Goal: Task Accomplishment & Management: Manage account settings

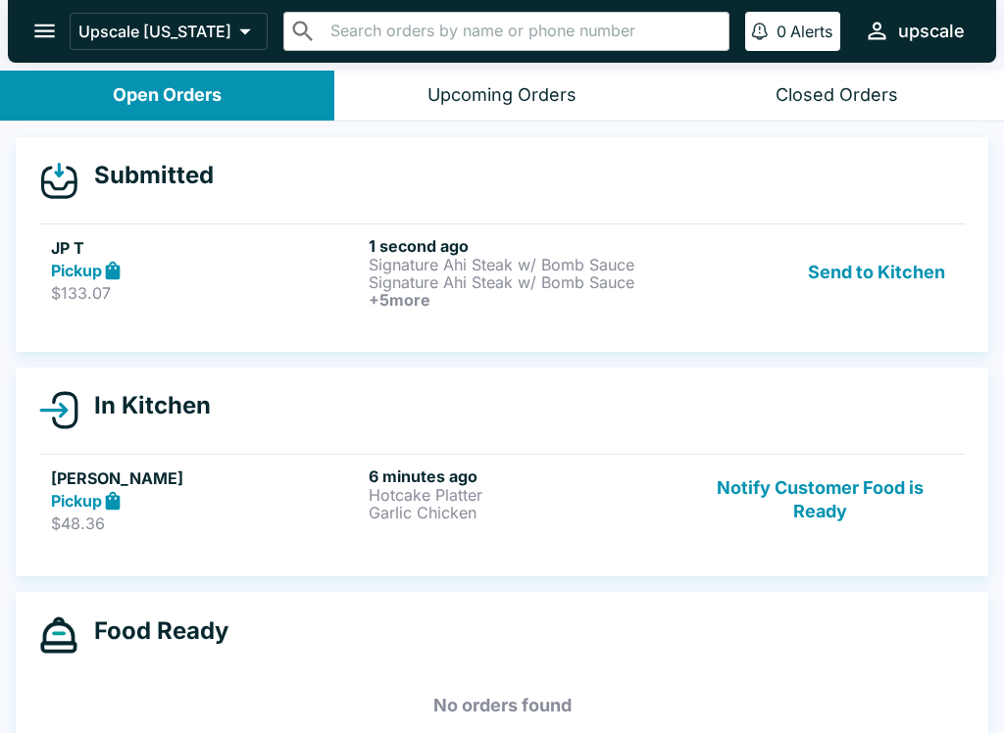
click at [830, 251] on button "Send to Kitchen" at bounding box center [876, 272] width 153 height 73
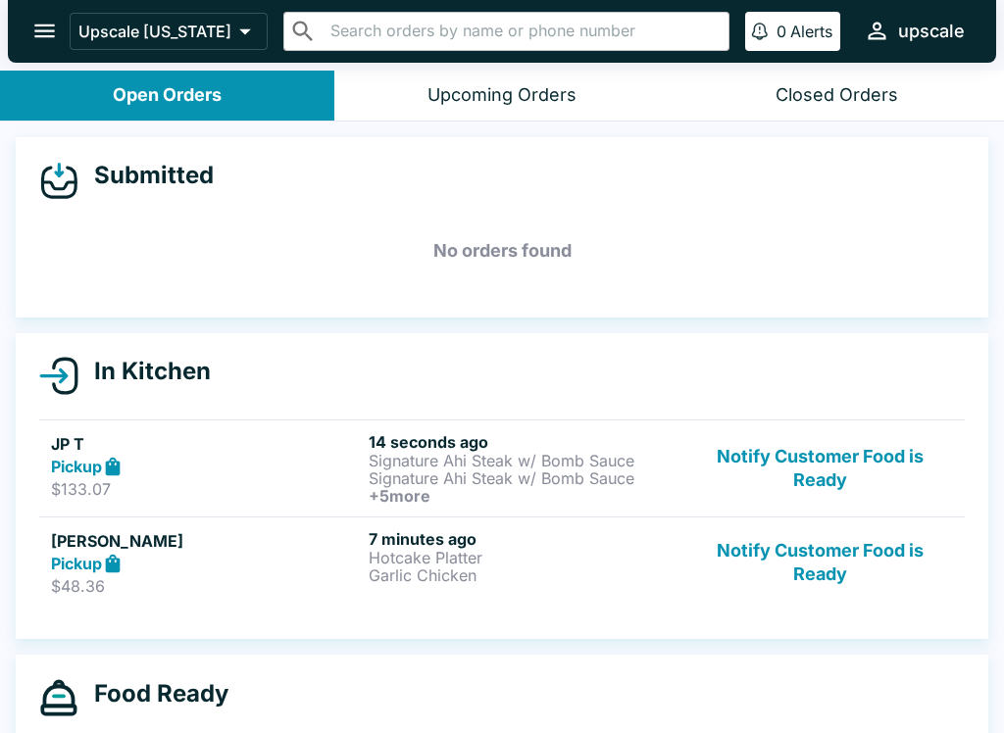
click at [529, 452] on p "Signature Ahi Steak w/ Bomb Sauce" at bounding box center [524, 461] width 310 height 18
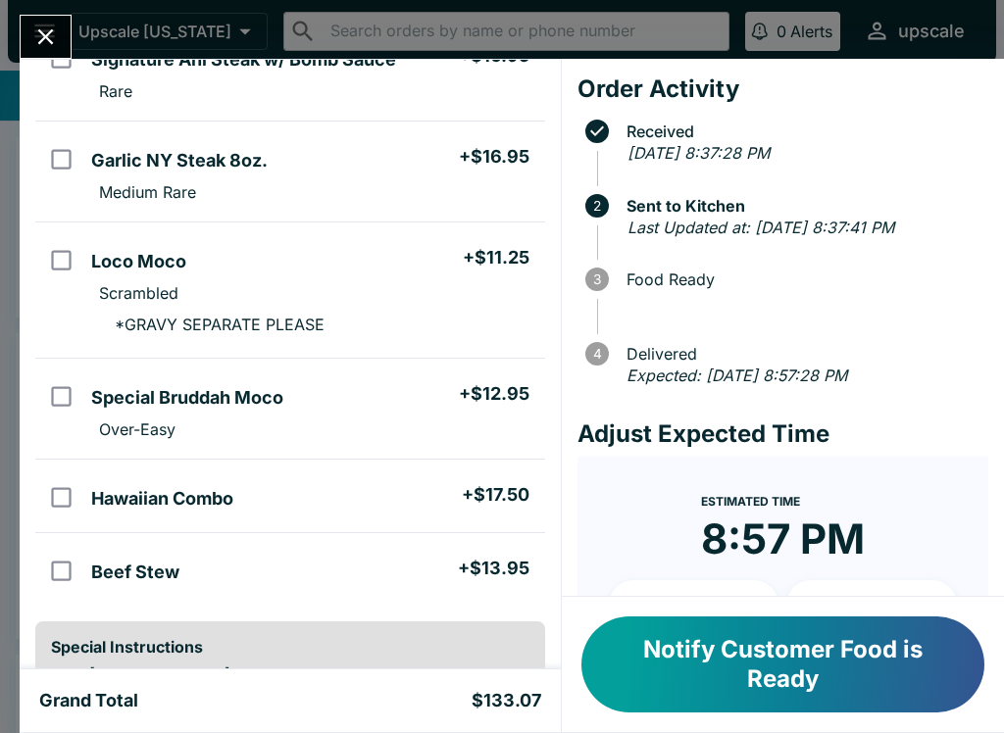
scroll to position [309, 0]
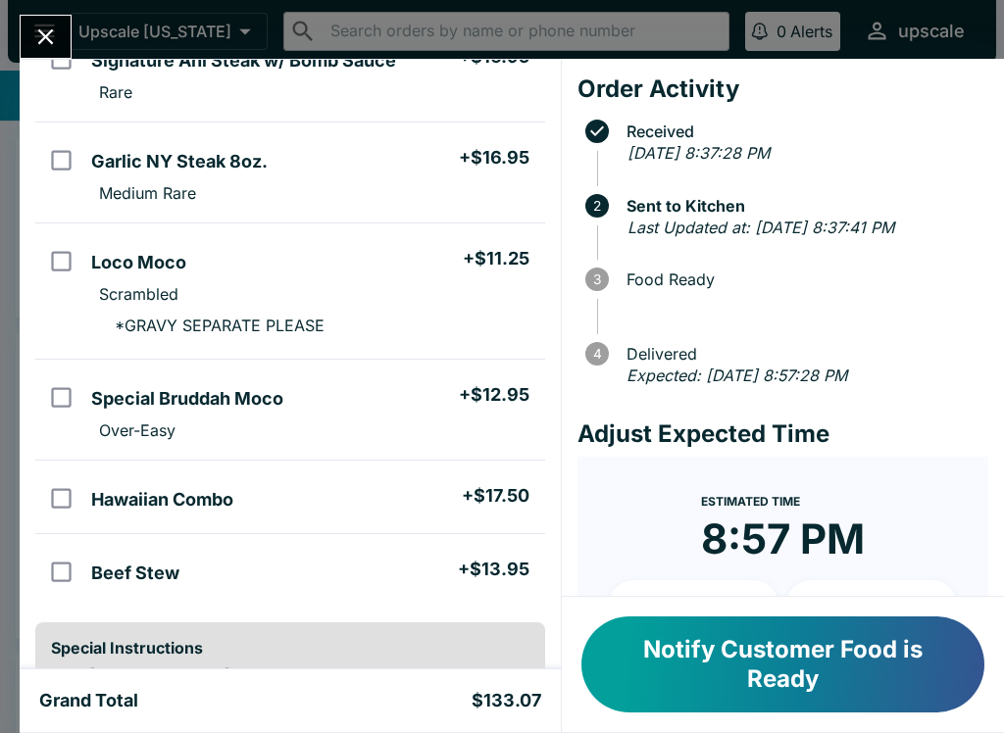
click at [38, 34] on icon "Close" at bounding box center [45, 37] width 26 height 26
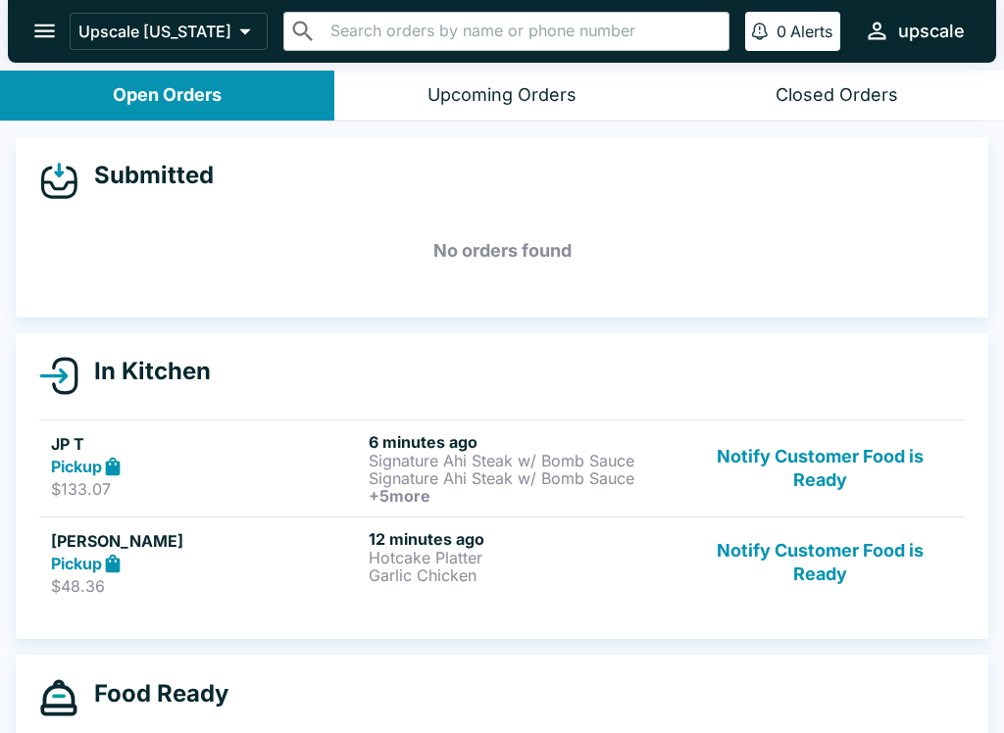
click at [823, 556] on button "Notify Customer Food is Ready" at bounding box center [820, 563] width 266 height 68
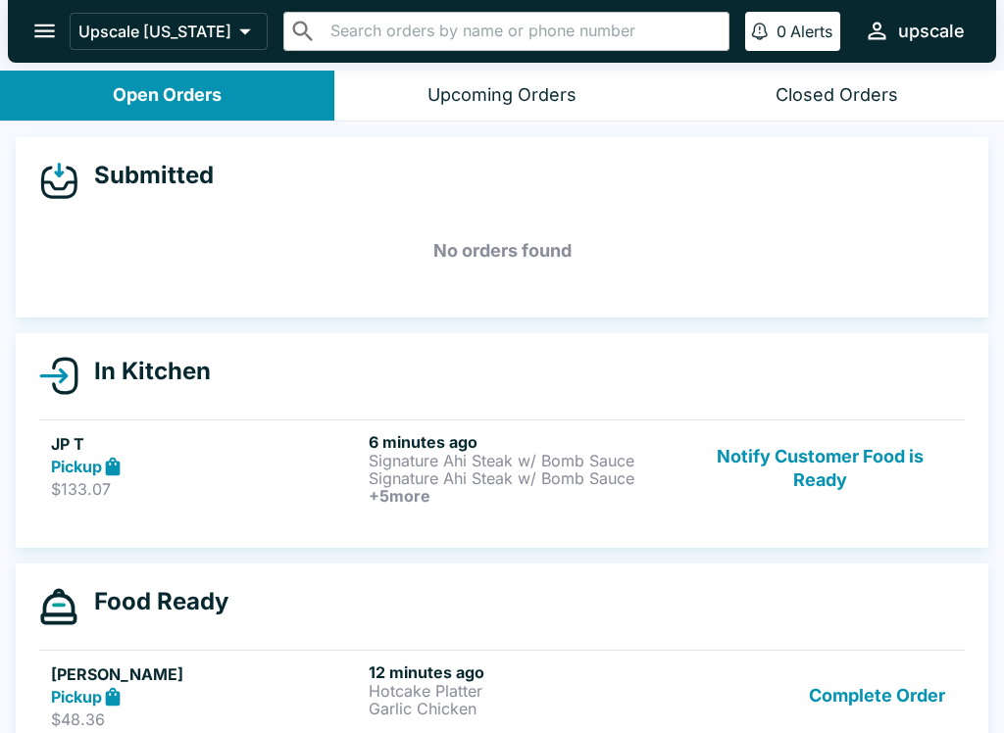
click at [862, 713] on button "Complete Order" at bounding box center [877, 697] width 152 height 68
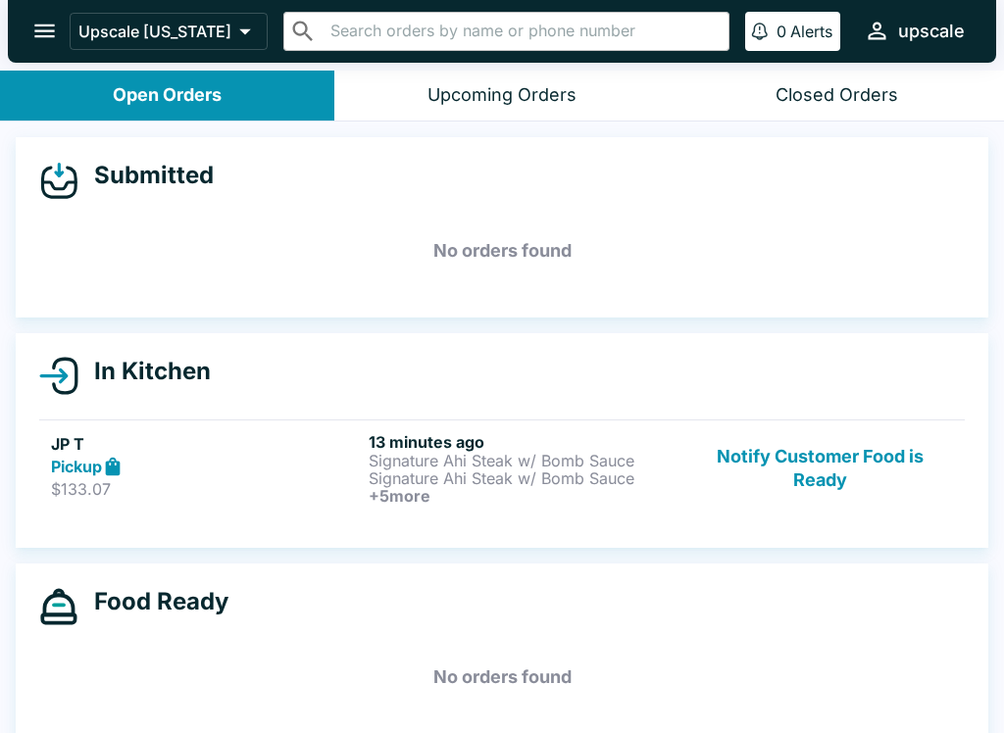
click at [872, 472] on button "Notify Customer Food is Ready" at bounding box center [820, 468] width 266 height 73
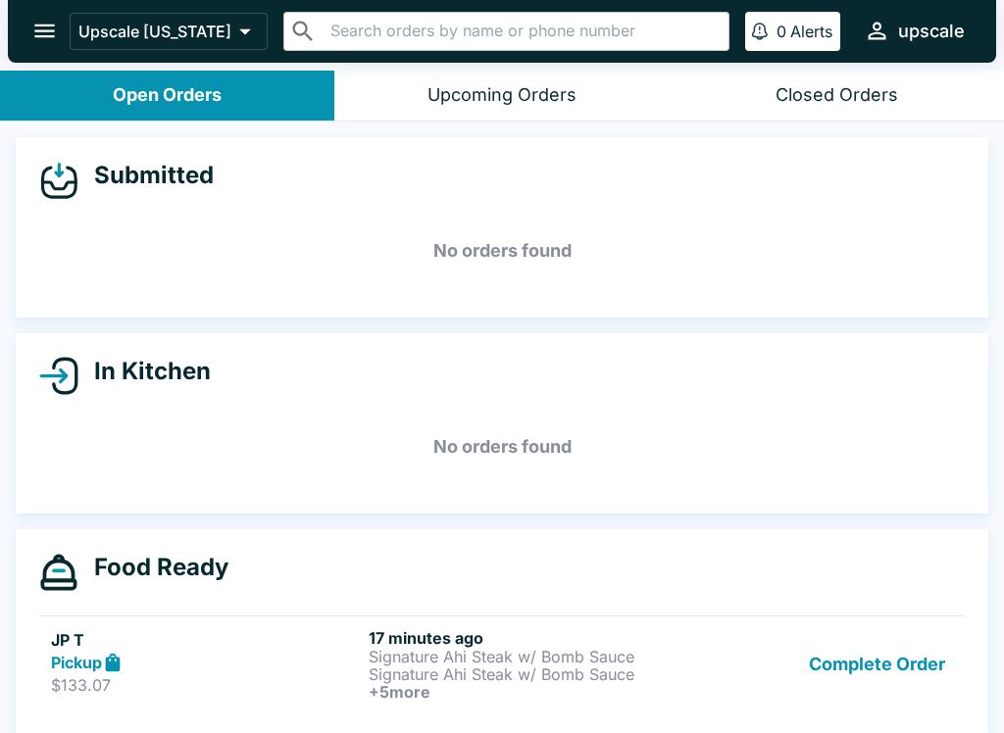
click at [463, 645] on h6 "17 minutes ago" at bounding box center [524, 638] width 310 height 20
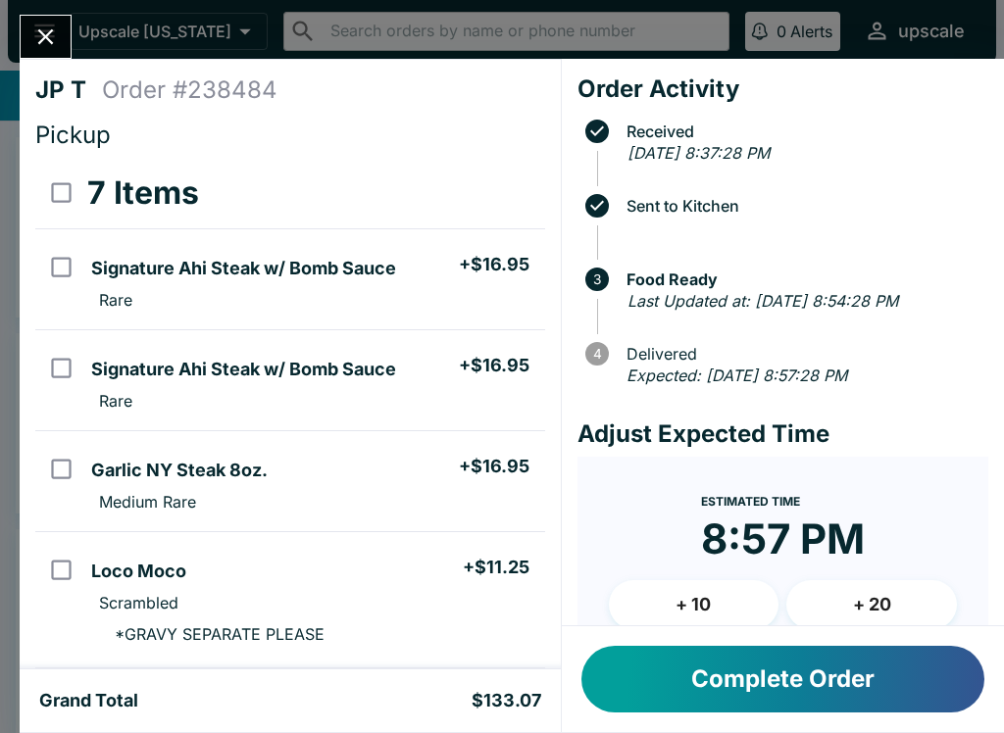
click at [47, 31] on icon "Close" at bounding box center [45, 37] width 26 height 26
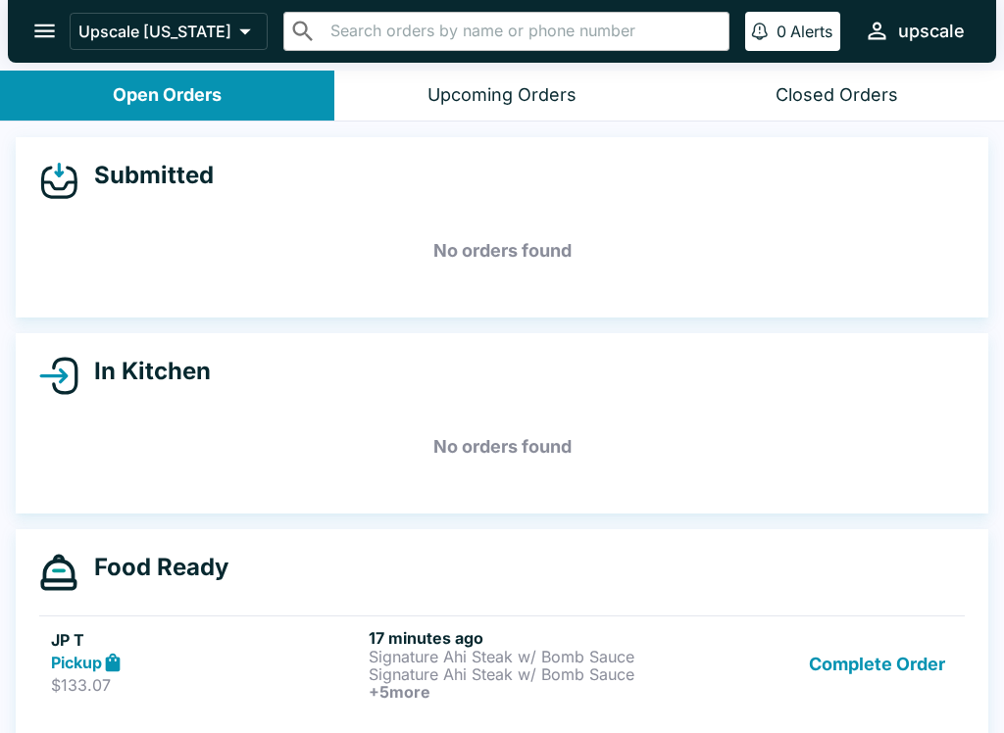
click at [896, 663] on button "Complete Order" at bounding box center [877, 664] width 152 height 73
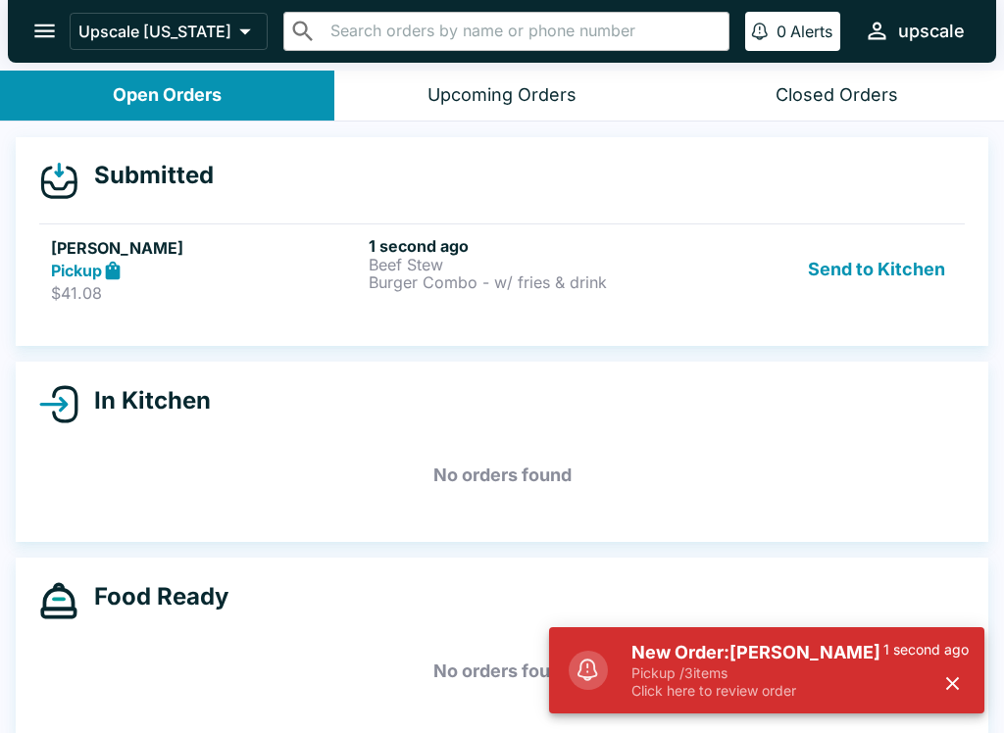
click at [913, 262] on button "Send to Kitchen" at bounding box center [876, 270] width 153 height 68
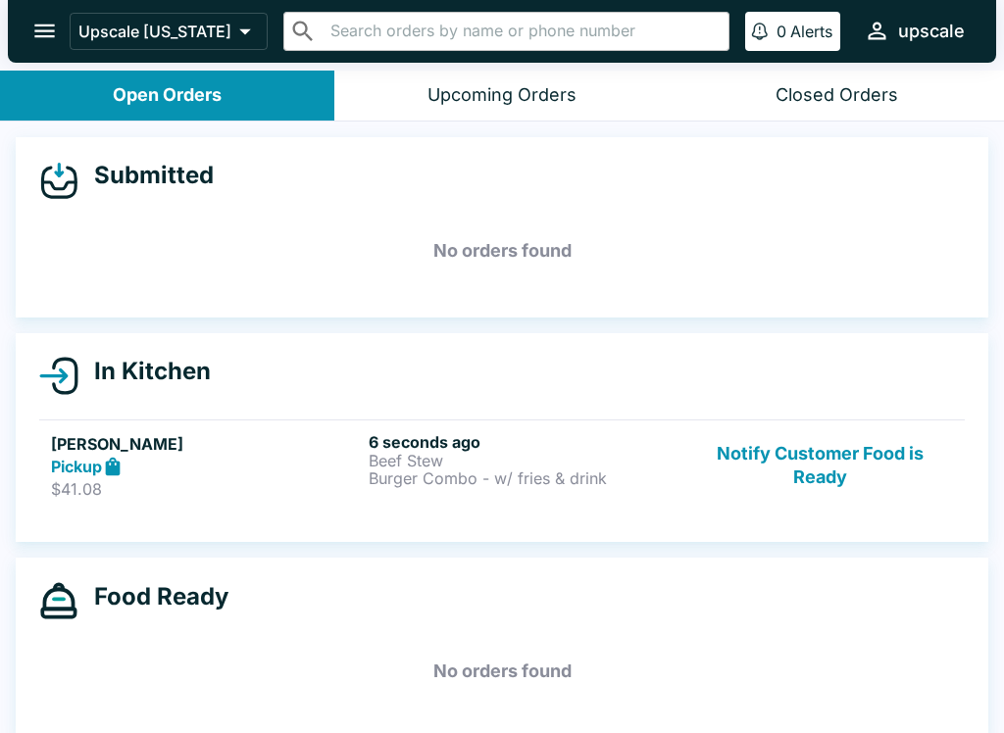
click at [395, 460] on p "Beef Stew" at bounding box center [524, 461] width 310 height 18
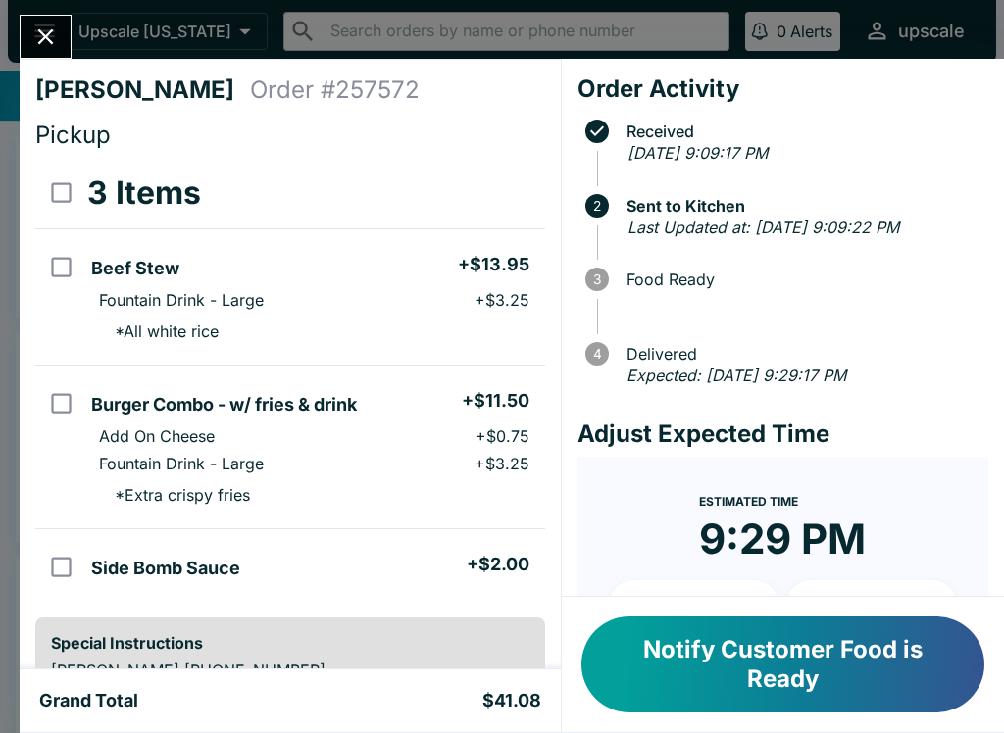
click at [63, 24] on button "Close" at bounding box center [46, 37] width 50 height 42
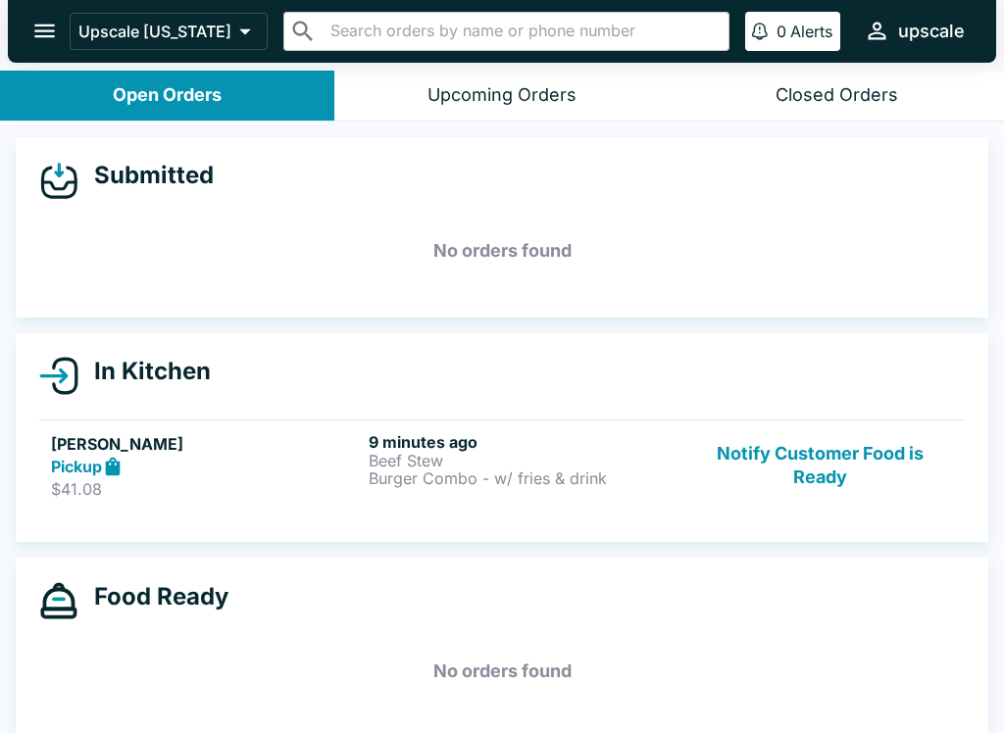
click at [831, 460] on button "Notify Customer Food is Ready" at bounding box center [820, 466] width 266 height 68
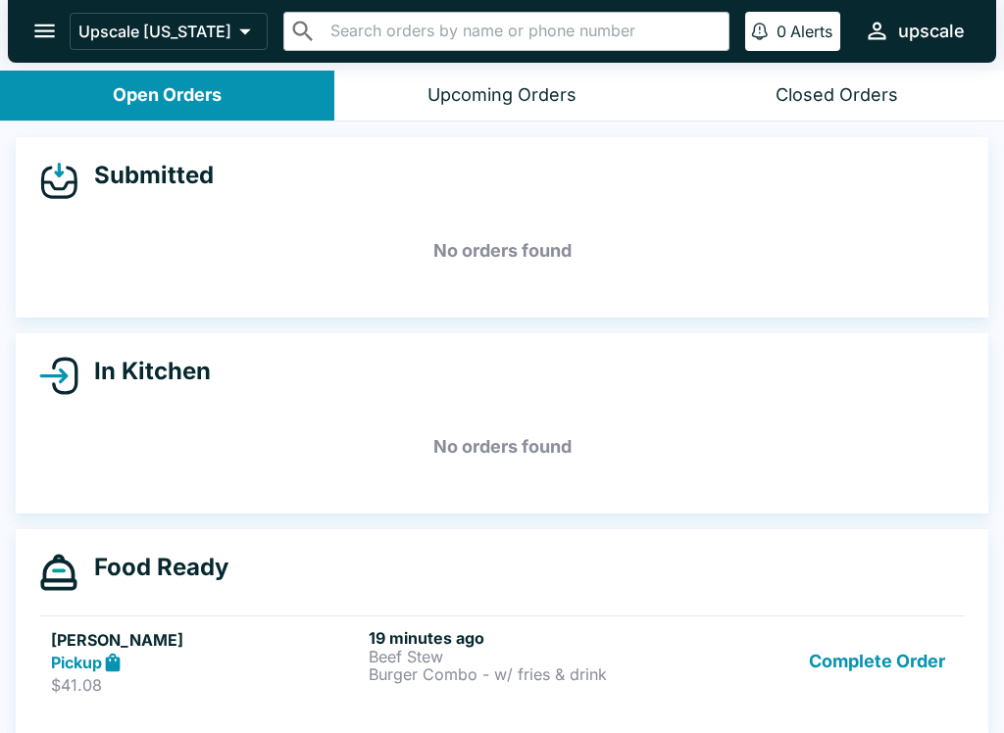
click at [872, 660] on button "Complete Order" at bounding box center [877, 662] width 152 height 68
